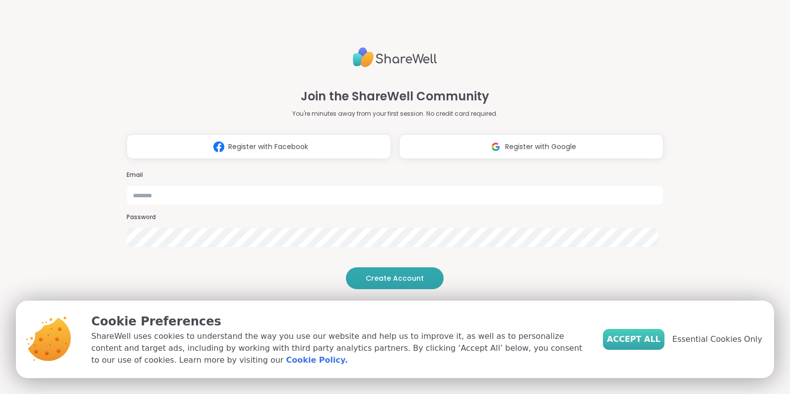
click at [637, 339] on span "Accept All" at bounding box center [634, 339] width 54 height 12
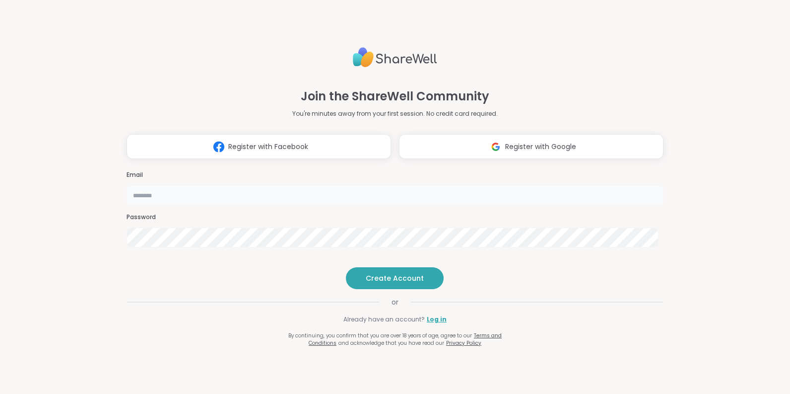
click at [410, 185] on input "email" at bounding box center [395, 195] width 537 height 20
type input "**********"
click at [398, 283] on span "Create Account" at bounding box center [395, 278] width 58 height 10
